Goal: Task Accomplishment & Management: Use online tool/utility

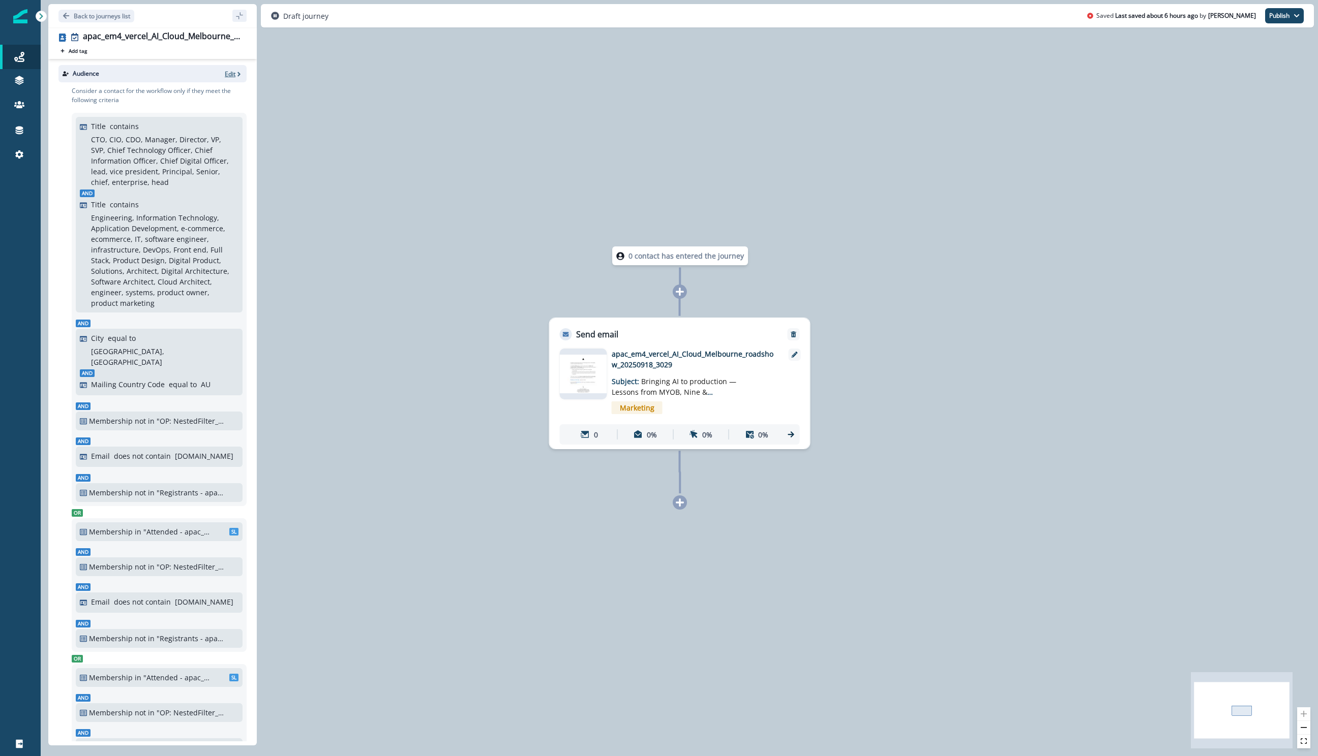
click at [234, 75] on p "Edit" at bounding box center [230, 74] width 11 height 9
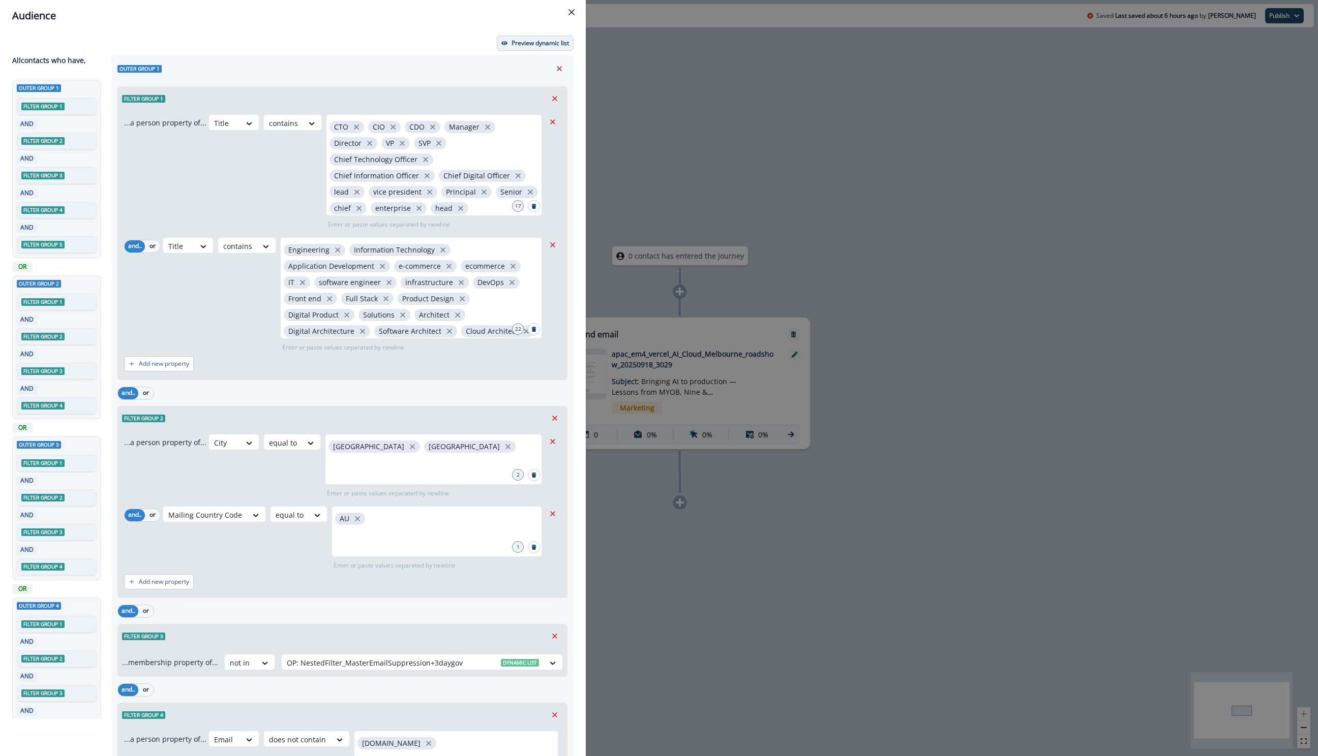
click at [523, 46] on p "Preview dynamic list" at bounding box center [539, 43] width 57 height 7
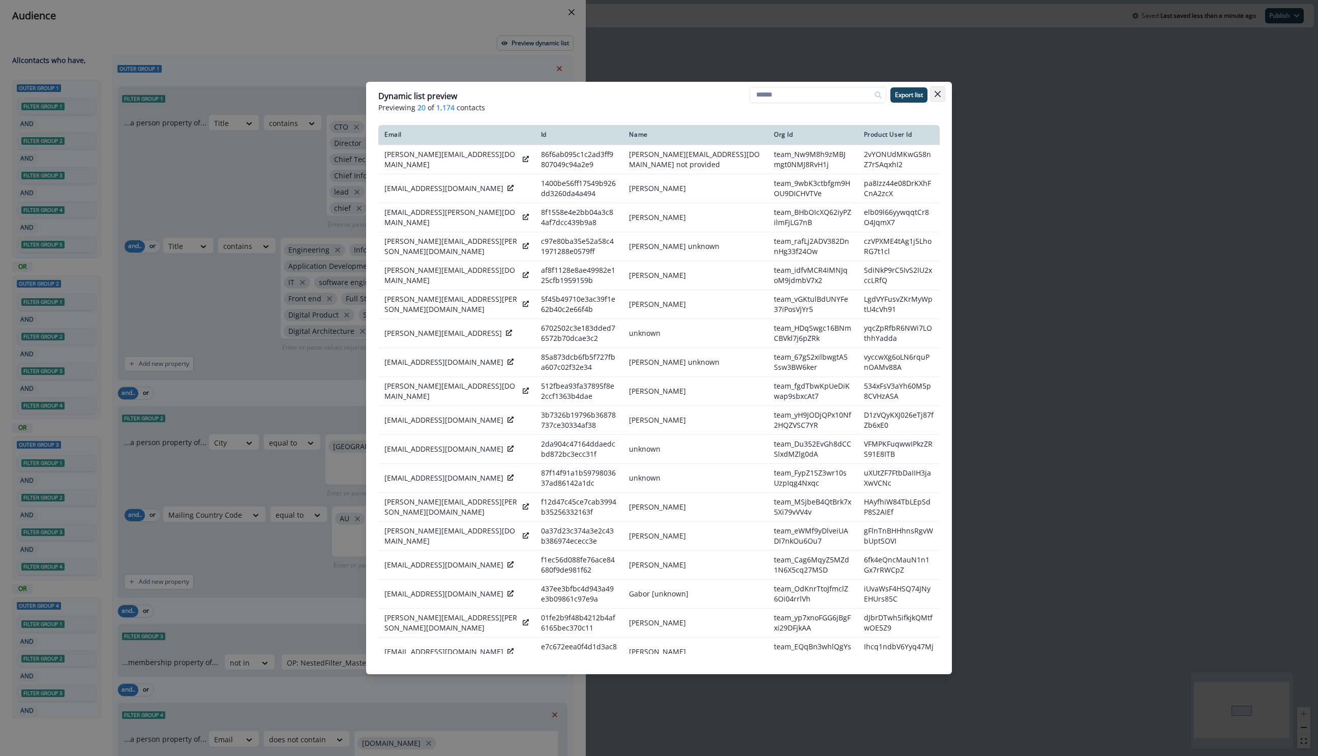
click at [936, 92] on icon "Close" at bounding box center [937, 94] width 6 height 6
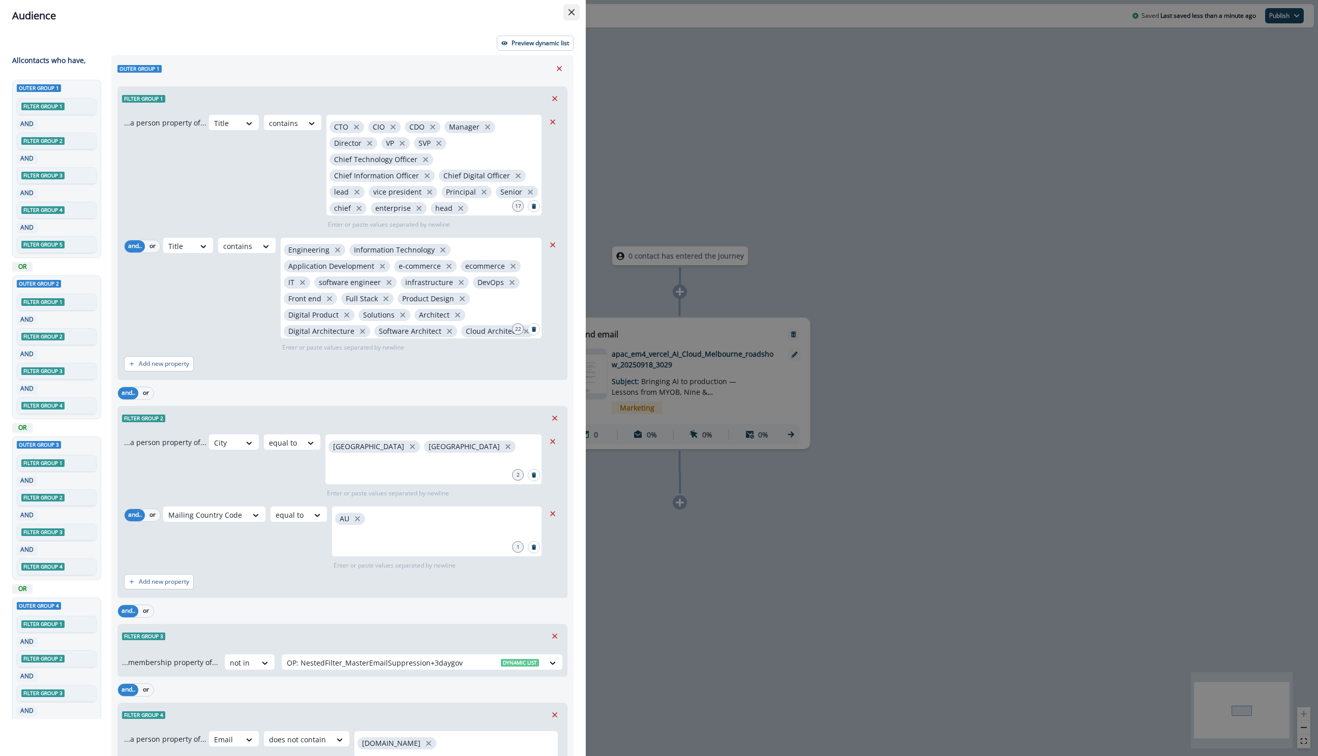
click at [579, 11] on button "Close" at bounding box center [571, 12] width 16 height 16
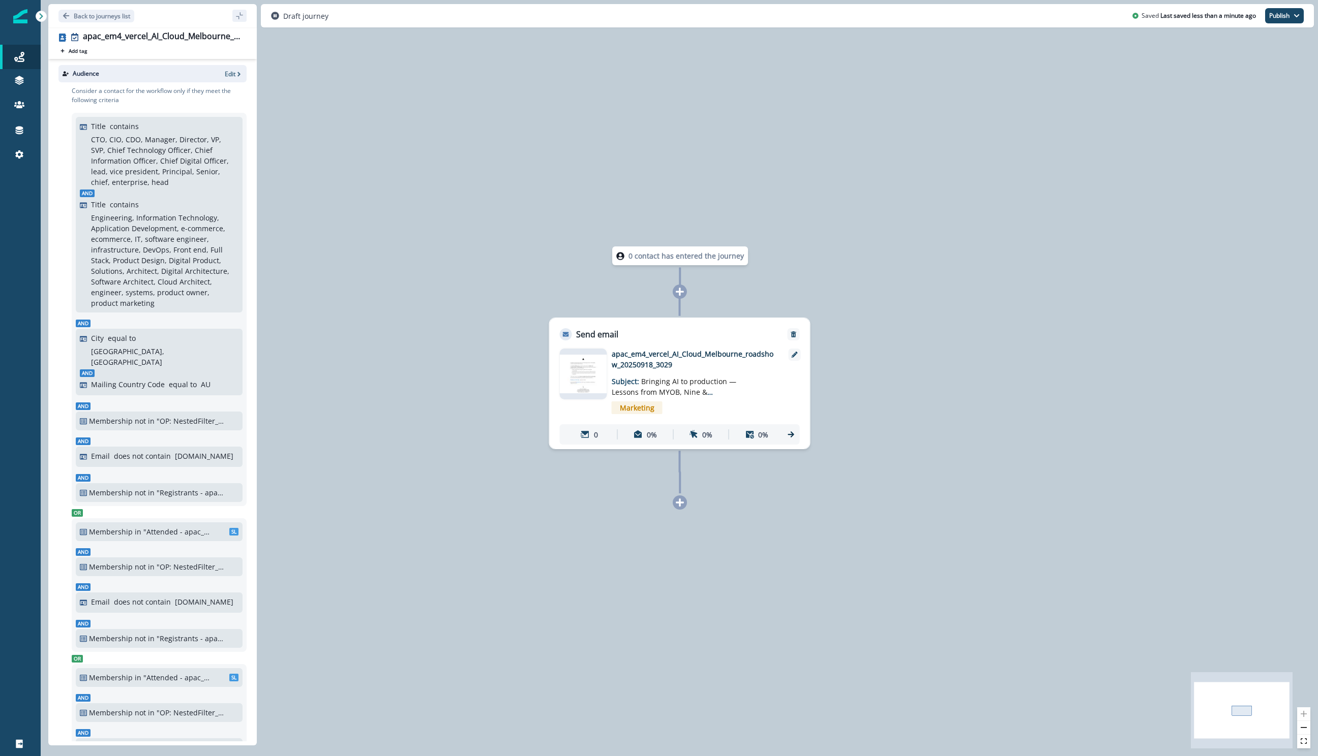
click at [572, 370] on img at bounding box center [583, 374] width 47 height 38
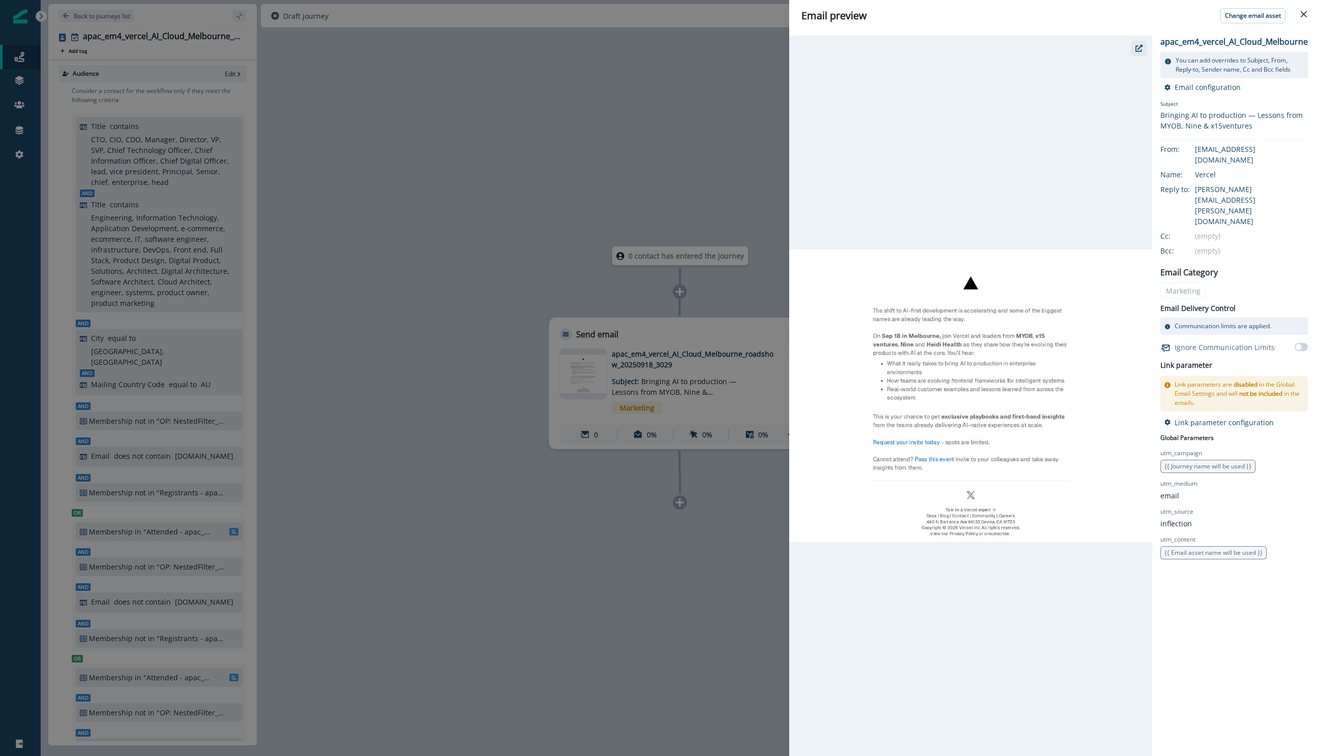
click at [1139, 47] on icon "button" at bounding box center [1138, 48] width 7 height 7
click at [508, 203] on div "Email preview Change email asset apac_em4_vercel_AI_Cloud_Melbourne_roadshow_20…" at bounding box center [659, 378] width 1318 height 756
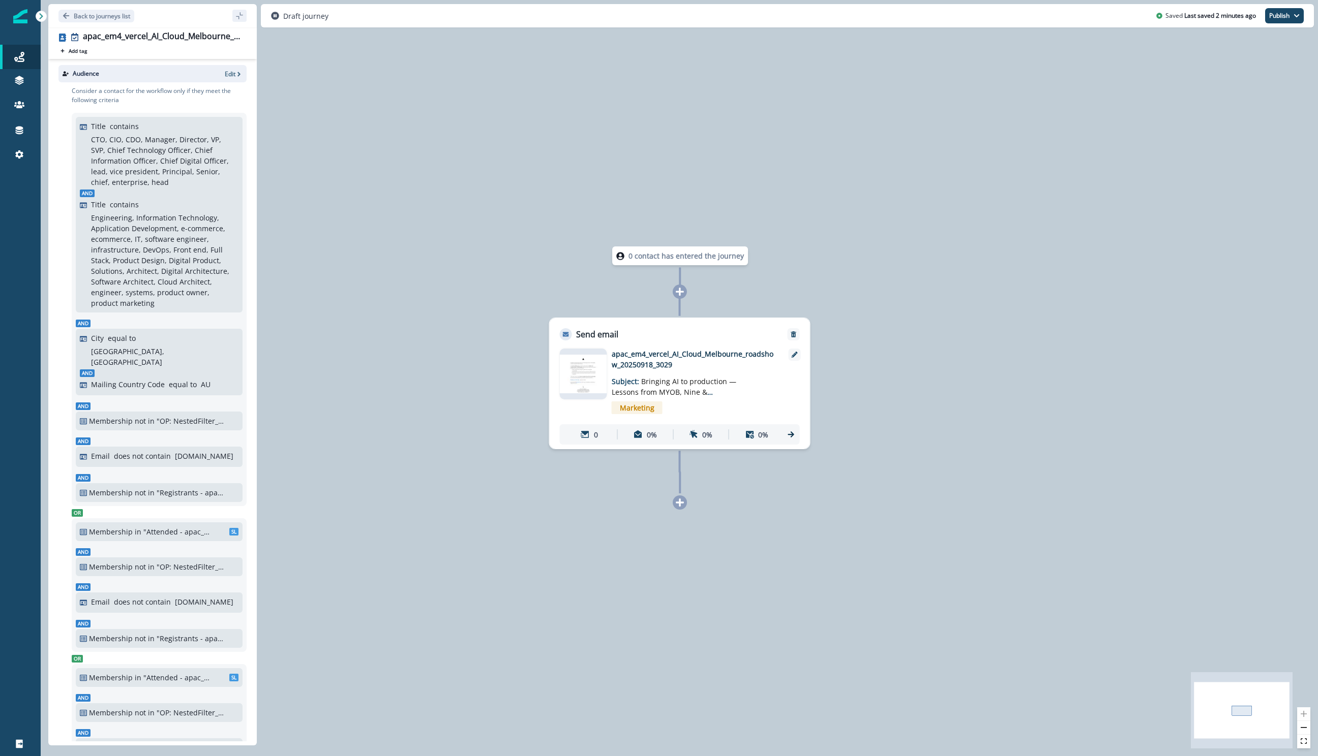
click at [593, 373] on img at bounding box center [583, 374] width 47 height 38
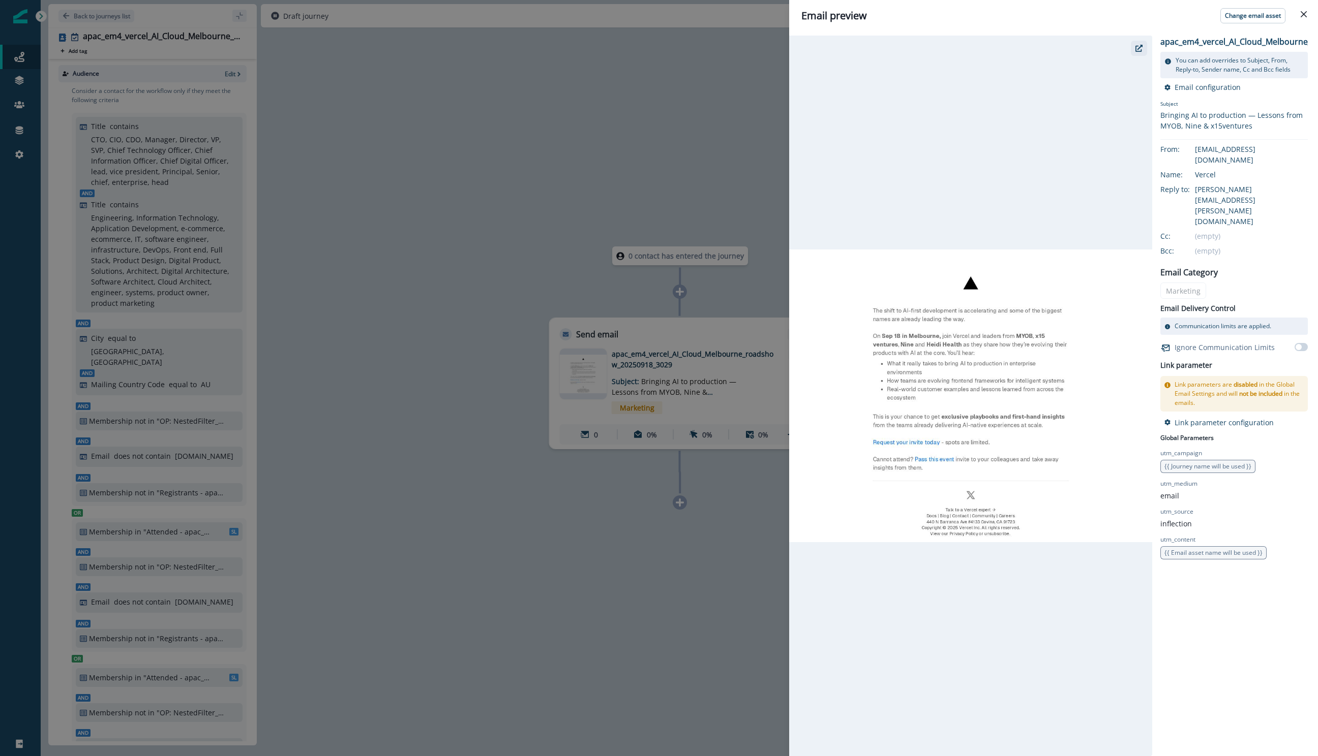
click at [1139, 50] on icon "button" at bounding box center [1138, 48] width 7 height 7
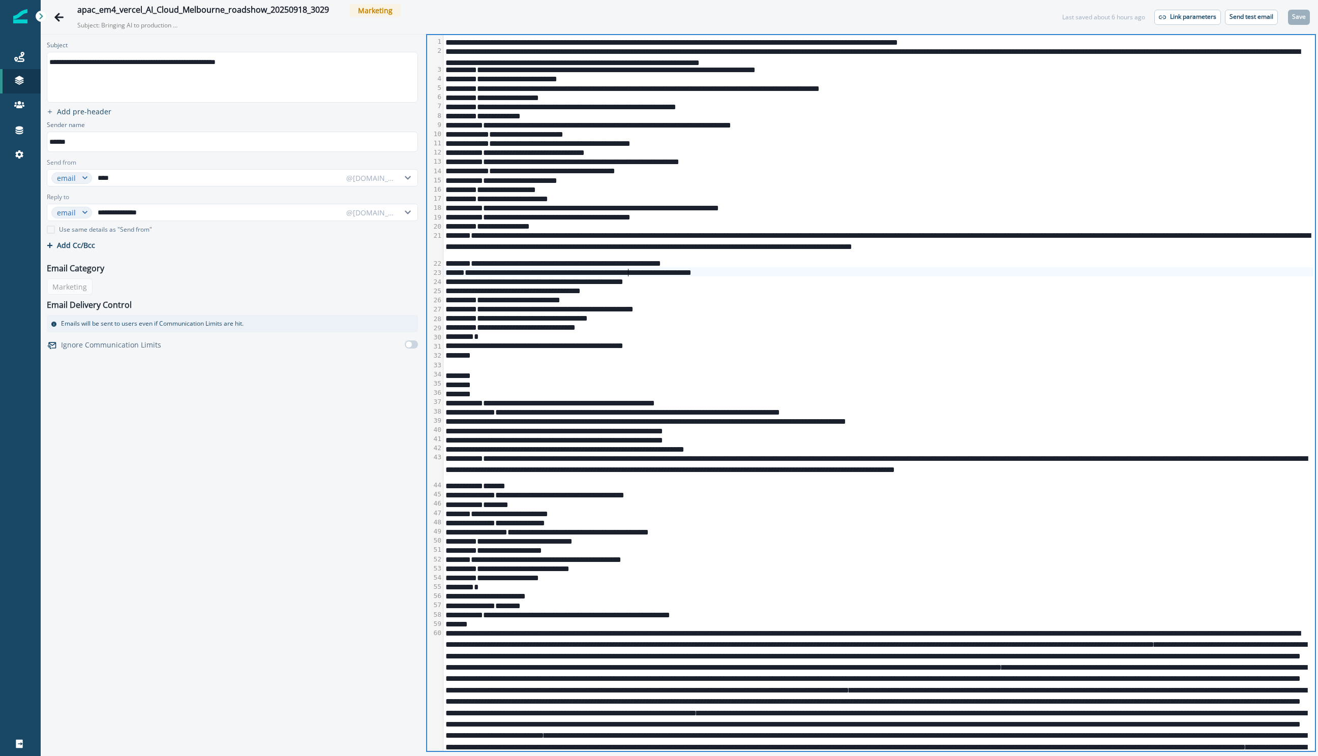
click at [628, 277] on div "**********" at bounding box center [878, 281] width 870 height 9
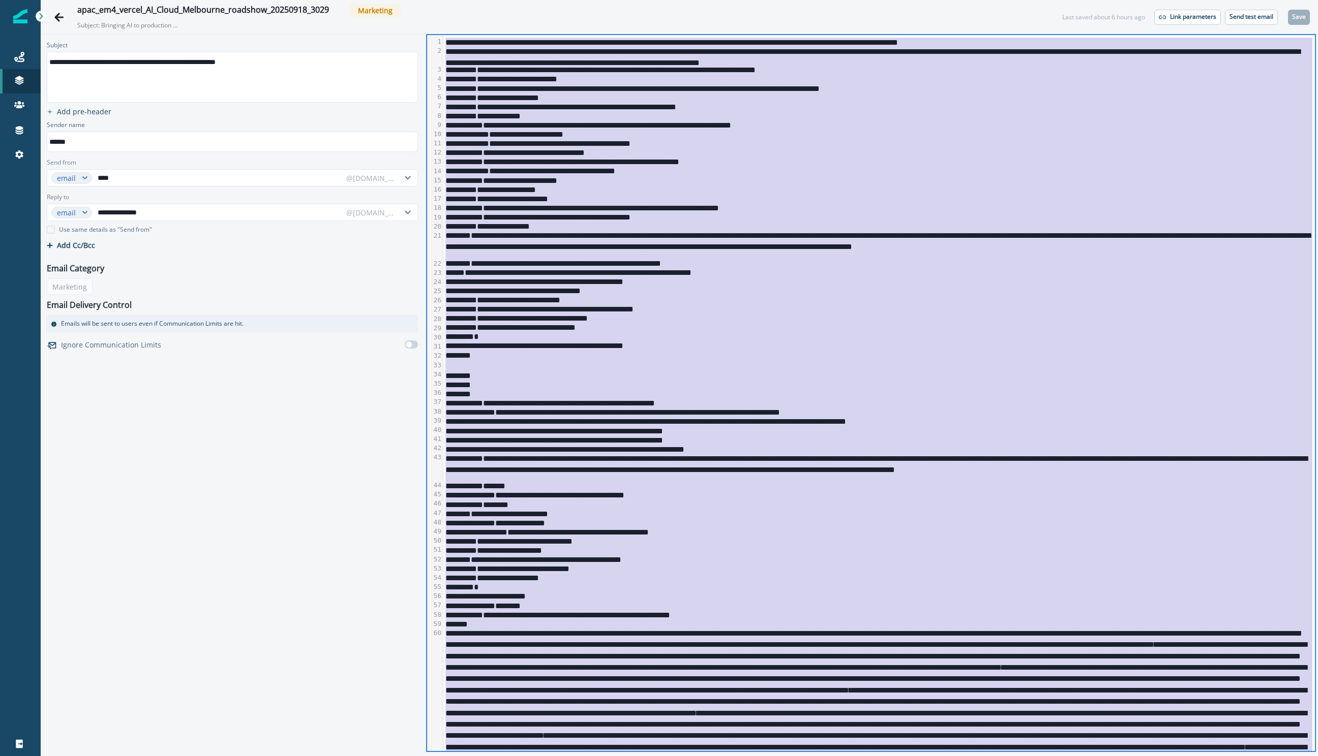
copy div "**********"
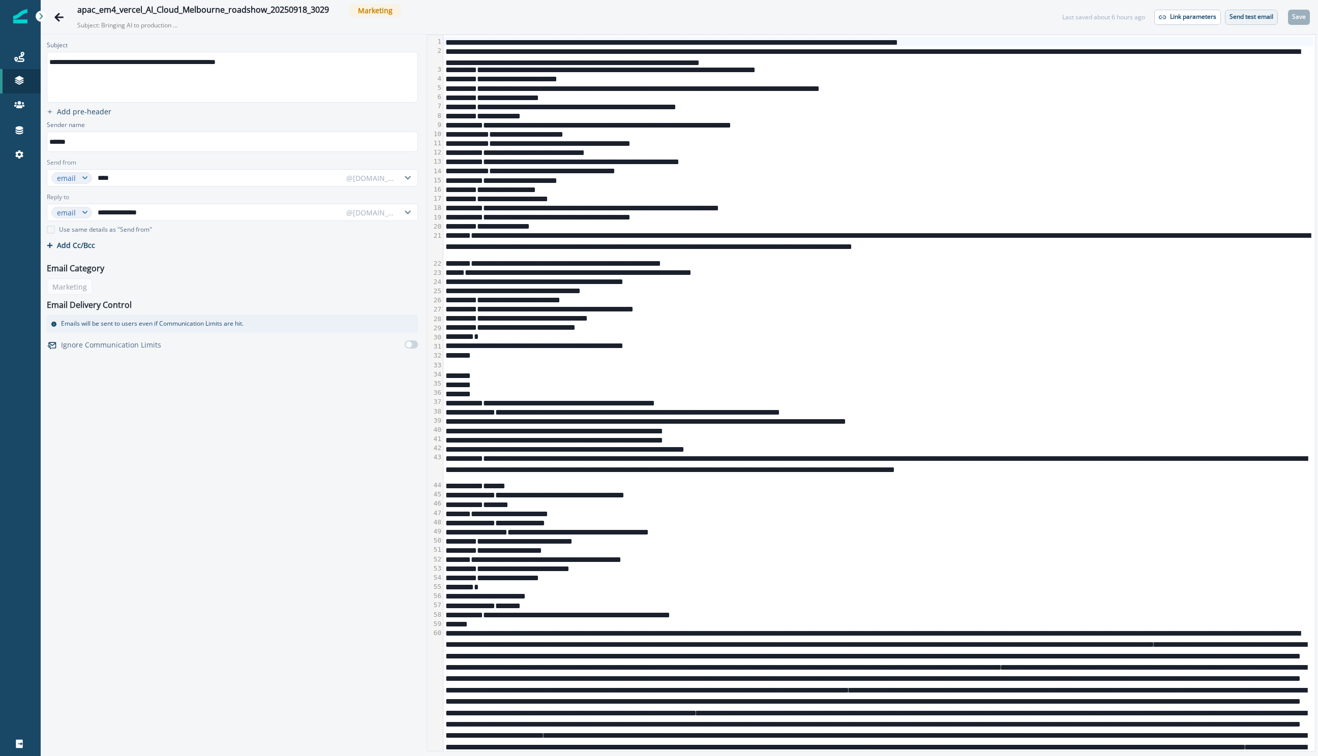
click at [1247, 15] on p "Send test email" at bounding box center [1251, 16] width 44 height 7
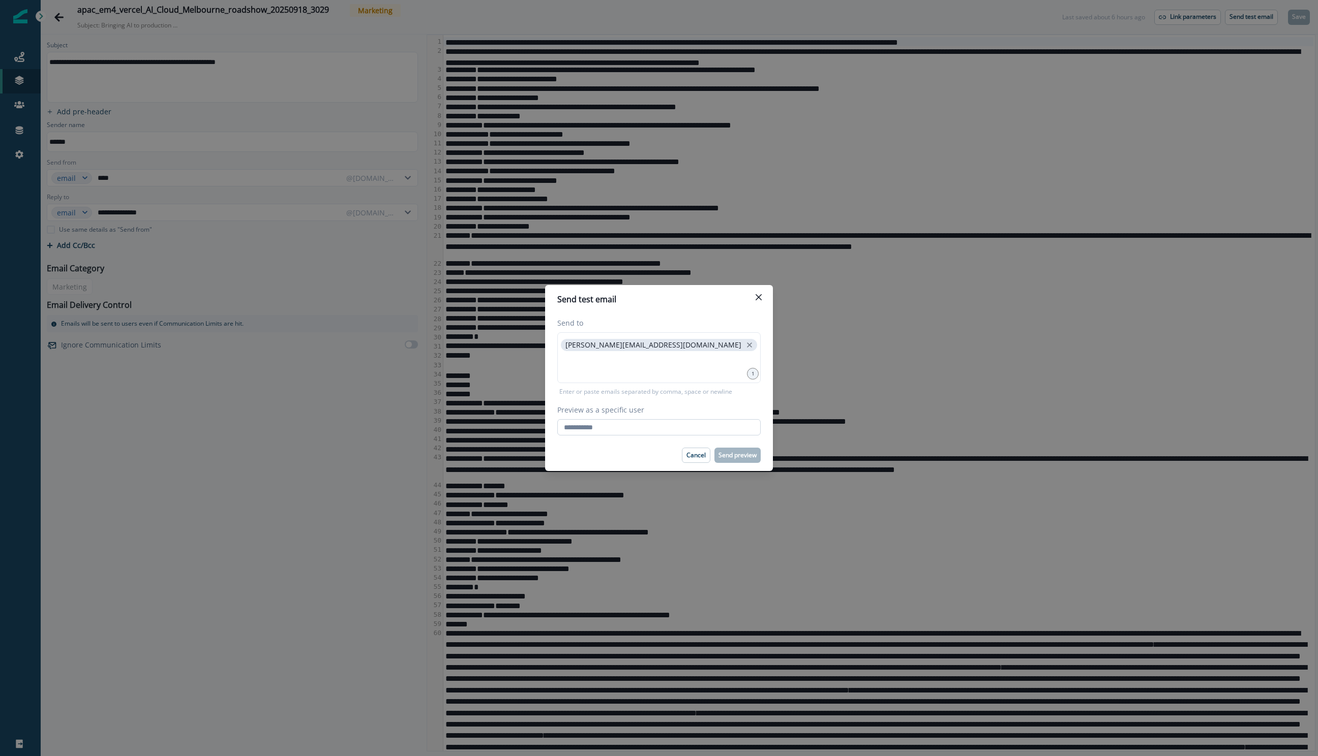
click at [649, 423] on input "Preview as a specific user" at bounding box center [658, 427] width 203 height 16
type input "**********"
click at [658, 458] on div "Cancel Send preview" at bounding box center [658, 455] width 203 height 15
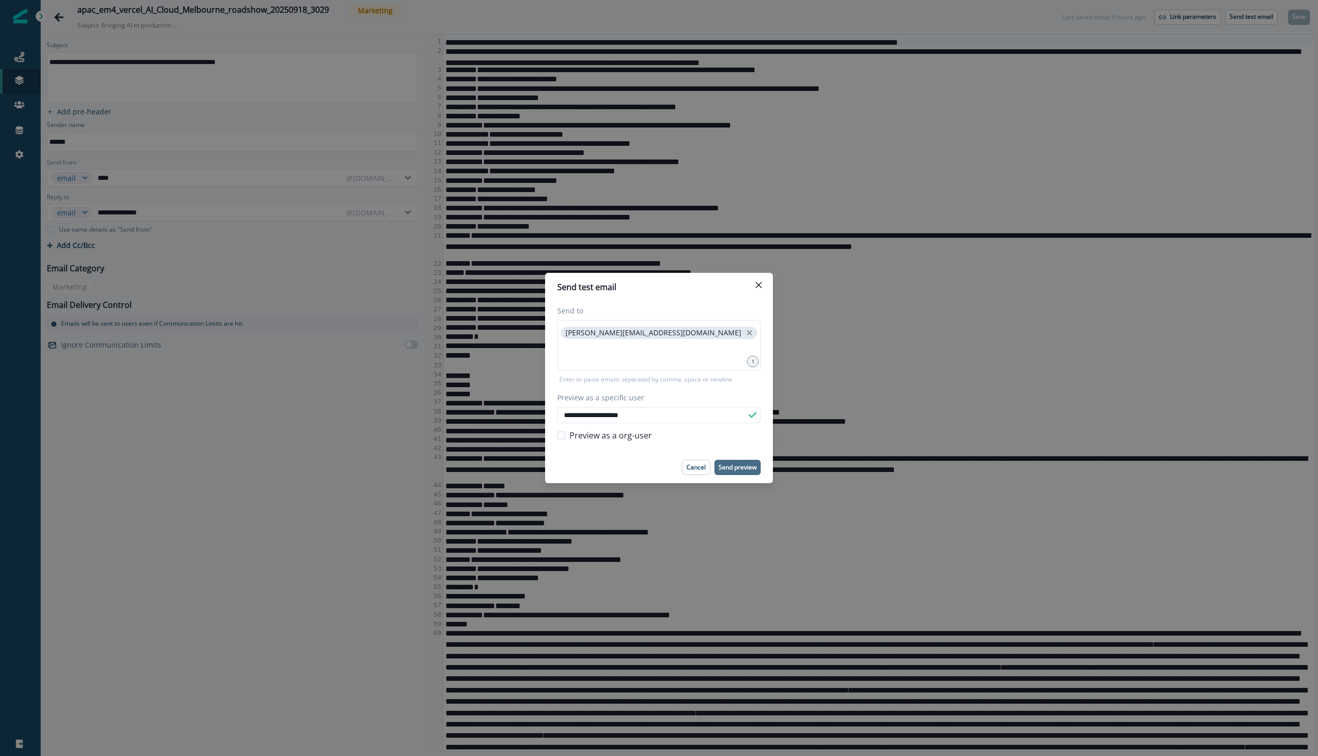
click at [738, 466] on p "Send preview" at bounding box center [737, 467] width 38 height 7
click at [756, 287] on icon "Close" at bounding box center [758, 285] width 6 height 6
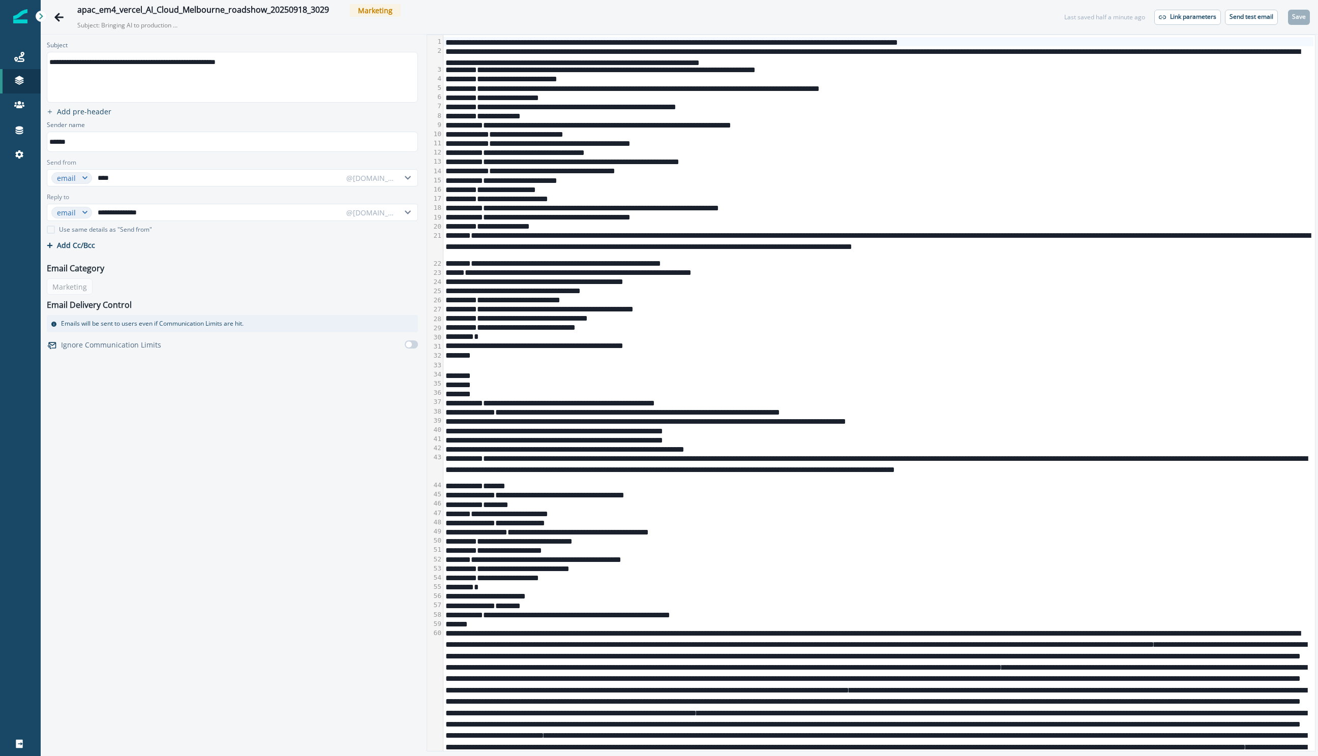
click at [740, 80] on div "**********" at bounding box center [878, 78] width 870 height 9
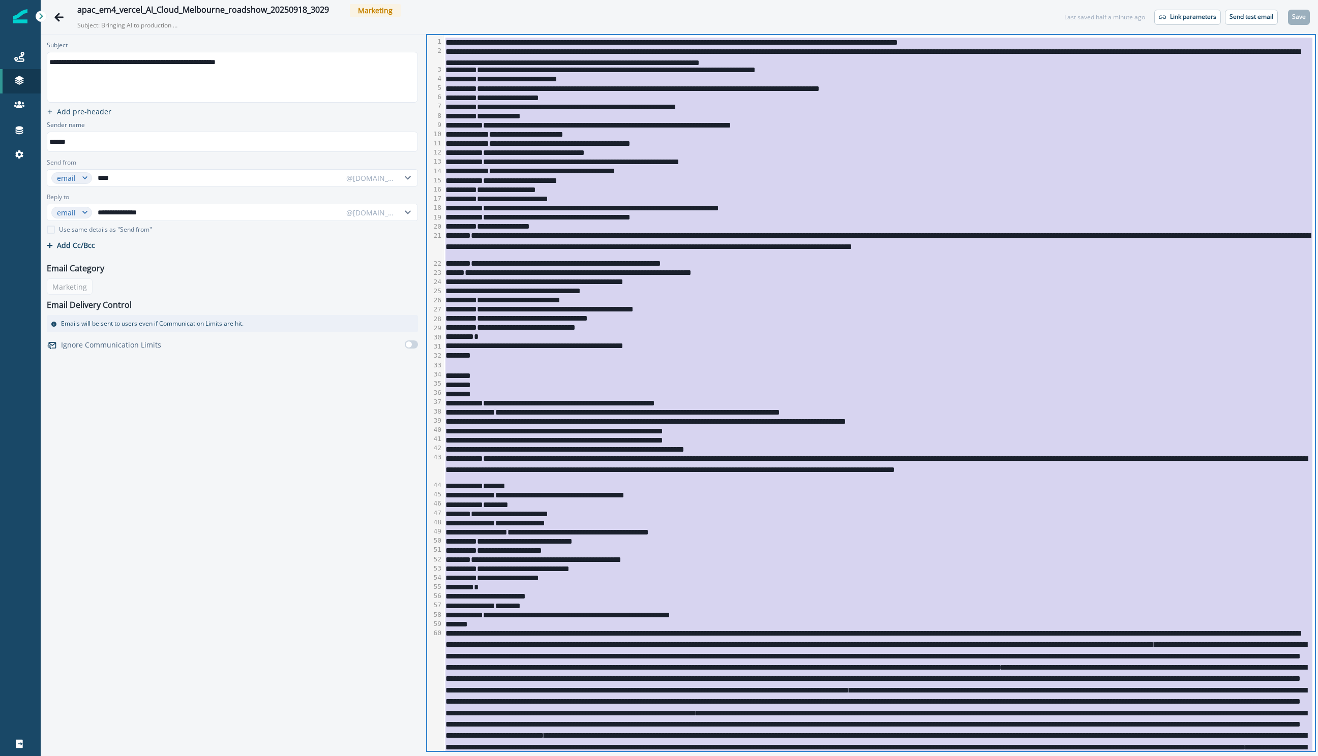
copy div "**********"
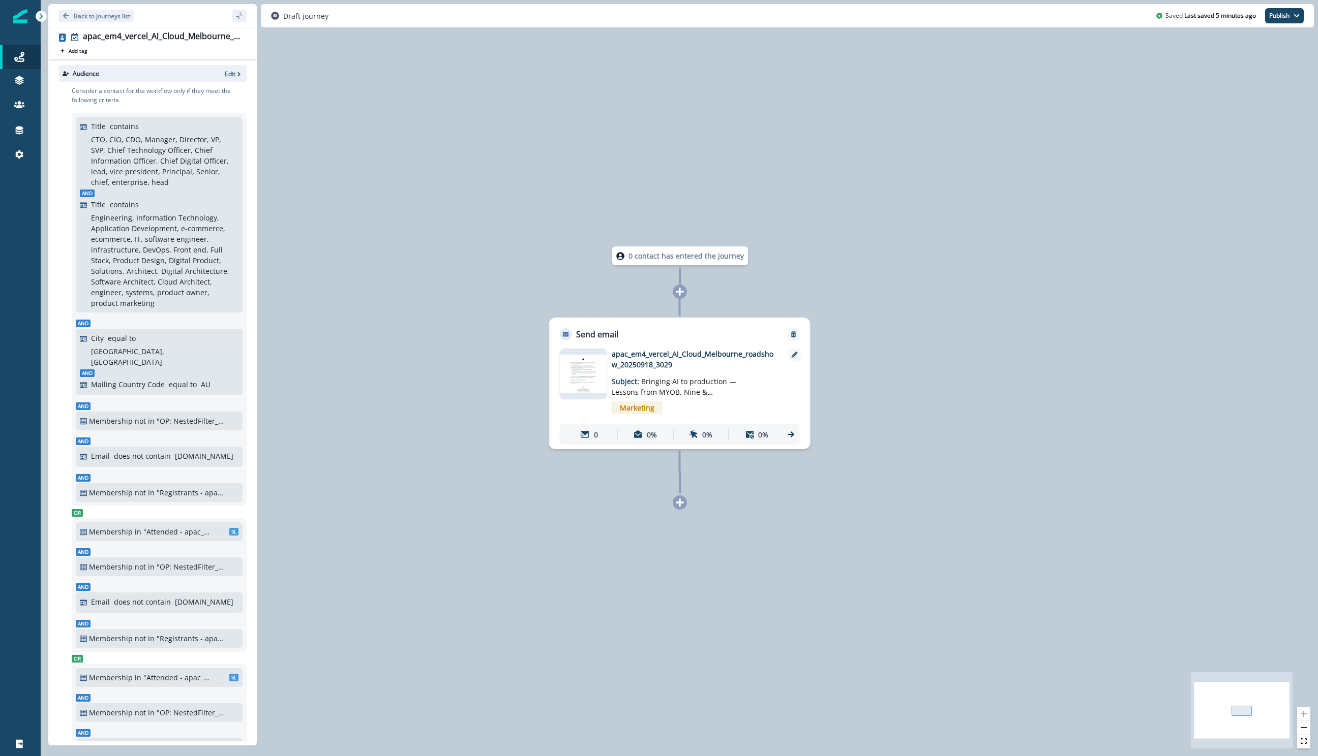
click at [592, 384] on img at bounding box center [583, 374] width 47 height 38
click at [576, 383] on img at bounding box center [583, 374] width 47 height 38
click at [588, 379] on img at bounding box center [583, 374] width 47 height 38
click at [591, 373] on img at bounding box center [583, 374] width 47 height 38
click at [1285, 24] on div "Draft journey Saved Last saved 10 minutes ago Publish as active journey as inac…" at bounding box center [787, 15] width 1053 height 23
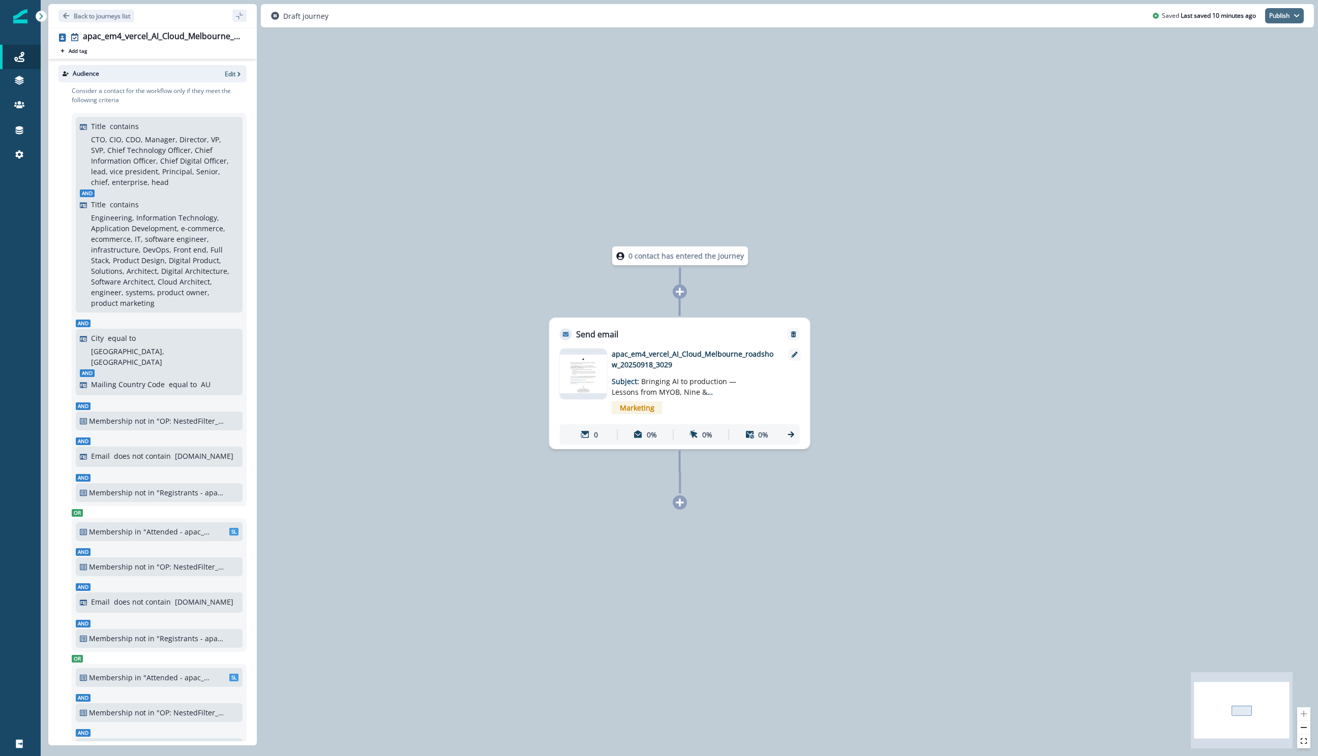
click at [1281, 20] on button "Publish" at bounding box center [1284, 15] width 39 height 15
click at [193, 179] on p "CTO, CIO, CDO, Manager, Director, VP, SVP, Chief Technology Officer, Chief Info…" at bounding box center [163, 160] width 145 height 53
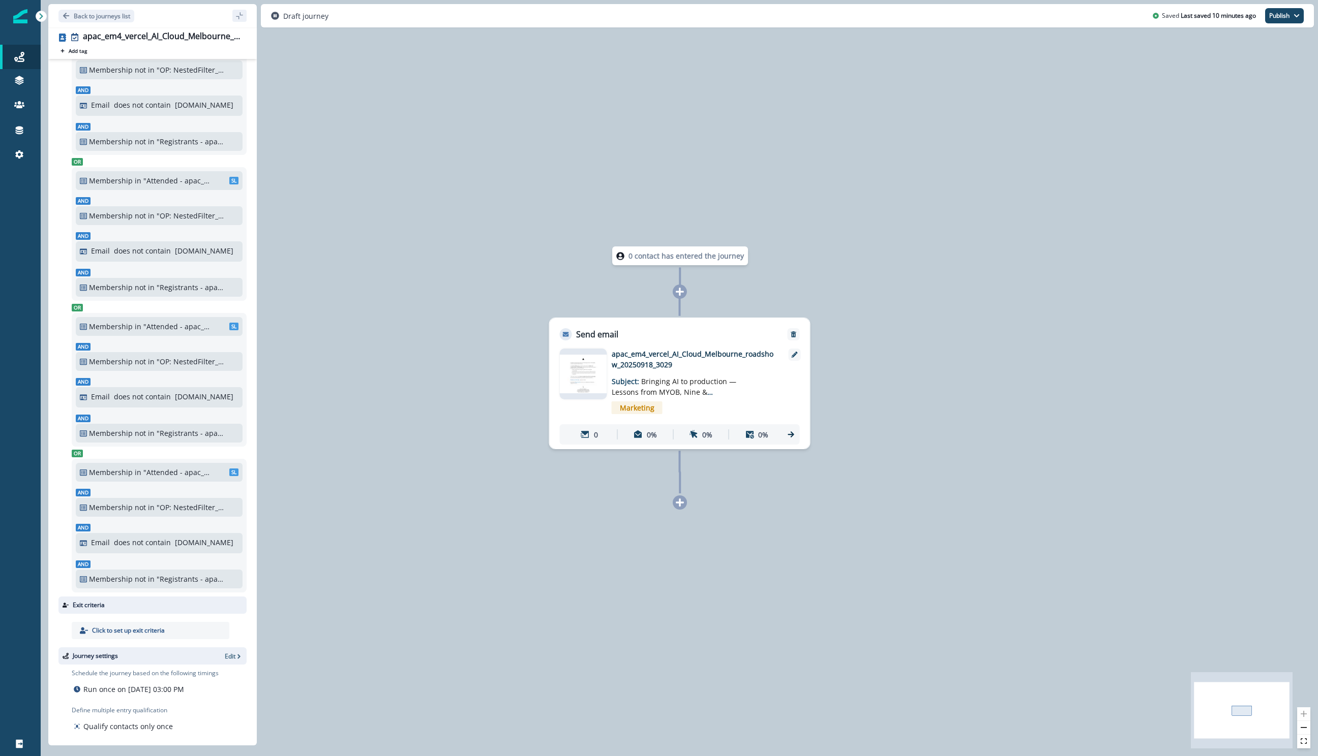
scroll to position [371, 0]
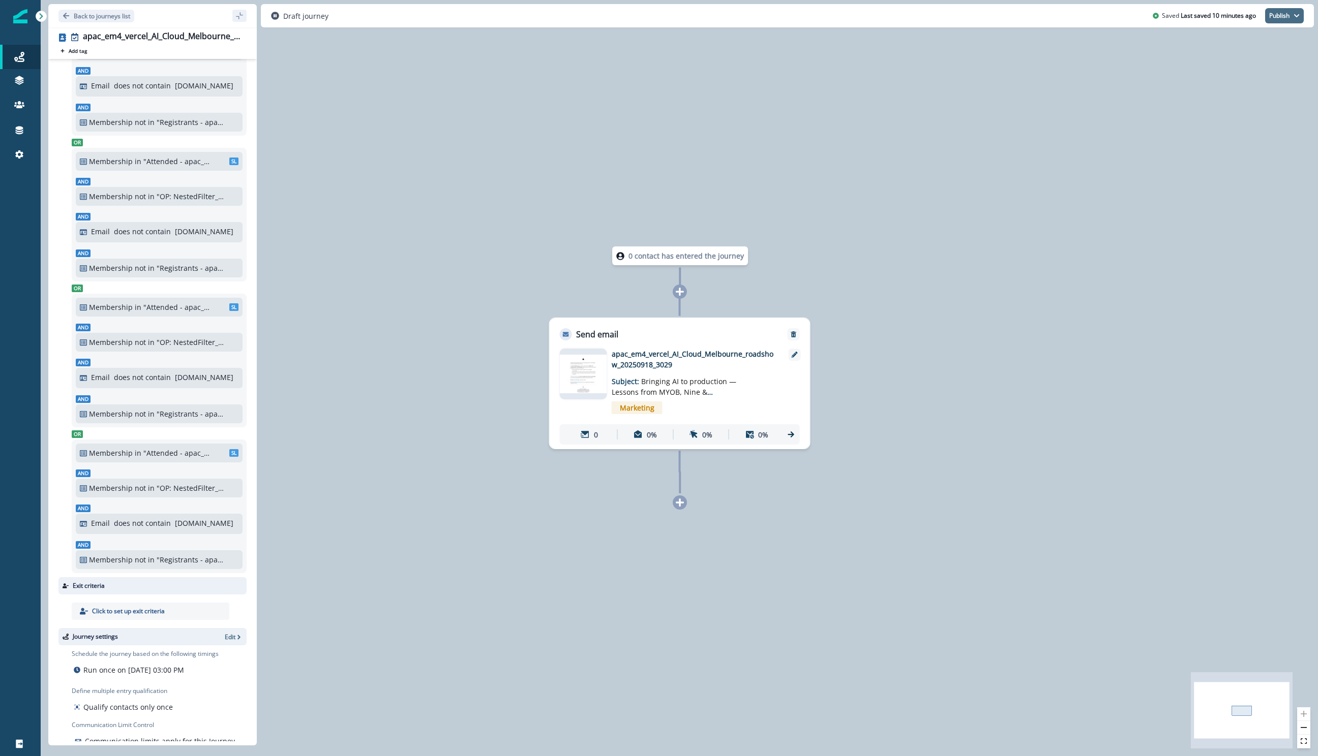
click at [1287, 19] on button "Publish" at bounding box center [1284, 15] width 39 height 15
click at [1233, 45] on button "as active journey" at bounding box center [1246, 41] width 113 height 18
